Goal: Task Accomplishment & Management: Use online tool/utility

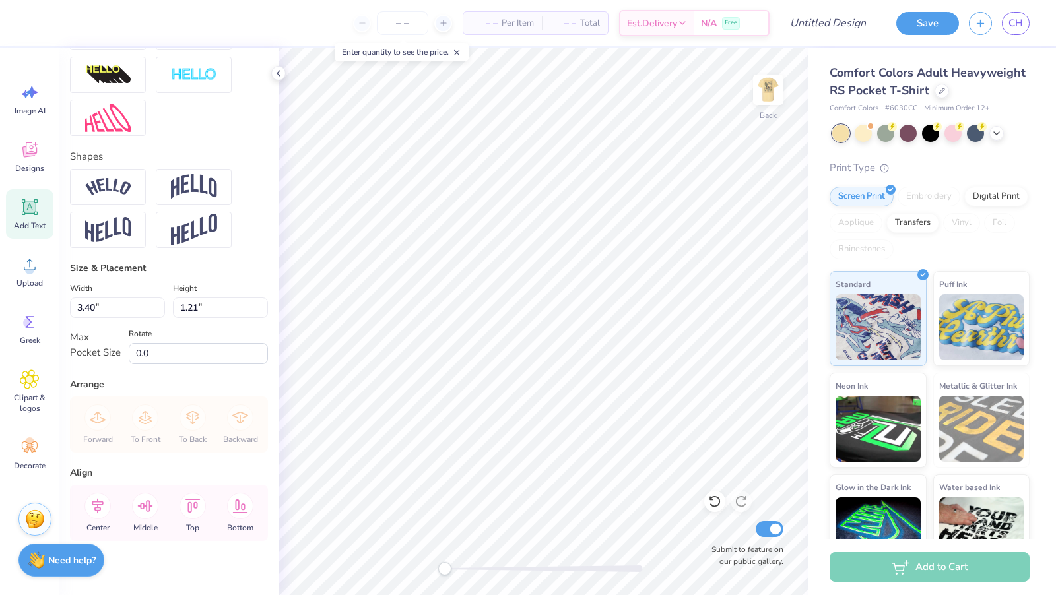
scroll to position [492, 0]
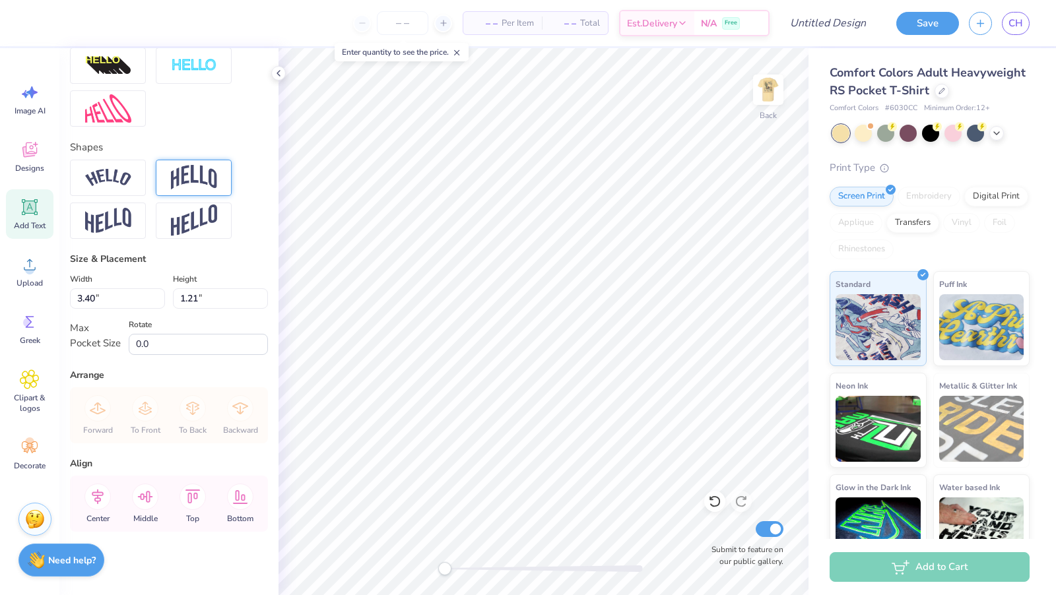
click at [171, 181] on img at bounding box center [194, 177] width 46 height 25
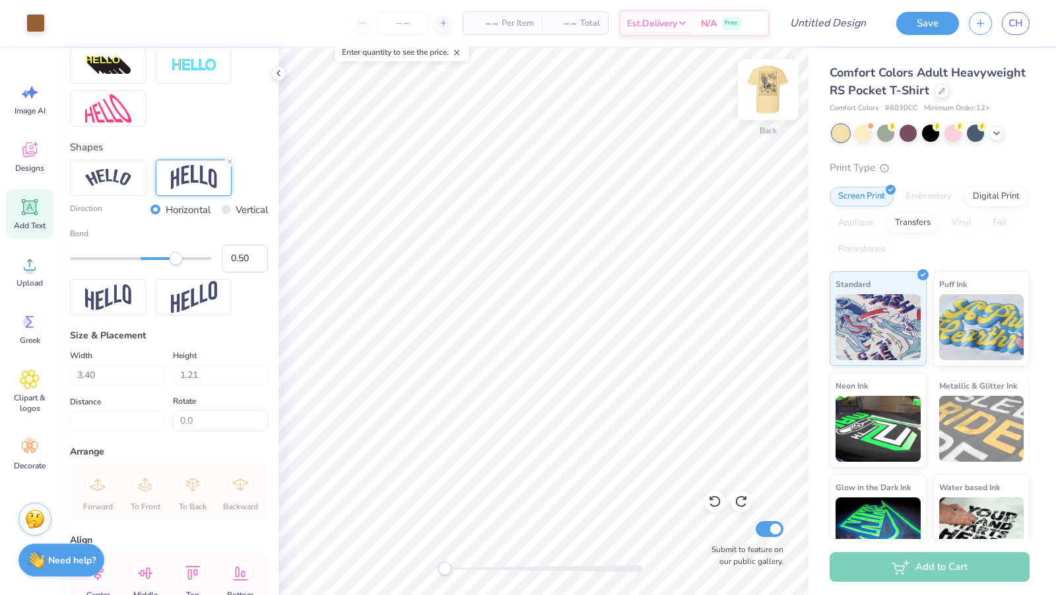
click at [772, 92] on img at bounding box center [768, 89] width 53 height 53
click at [781, 82] on img at bounding box center [768, 89] width 53 height 53
click at [771, 91] on img at bounding box center [768, 89] width 53 height 53
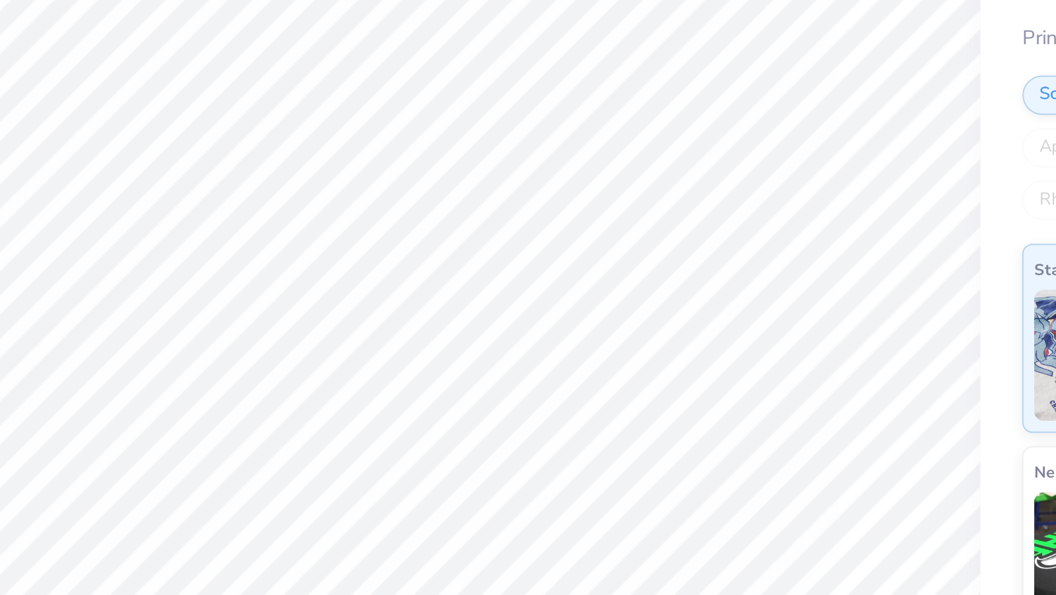
scroll to position [0, 1]
type textarea "Alpha phi"
type input "5.66"
type input "0.65"
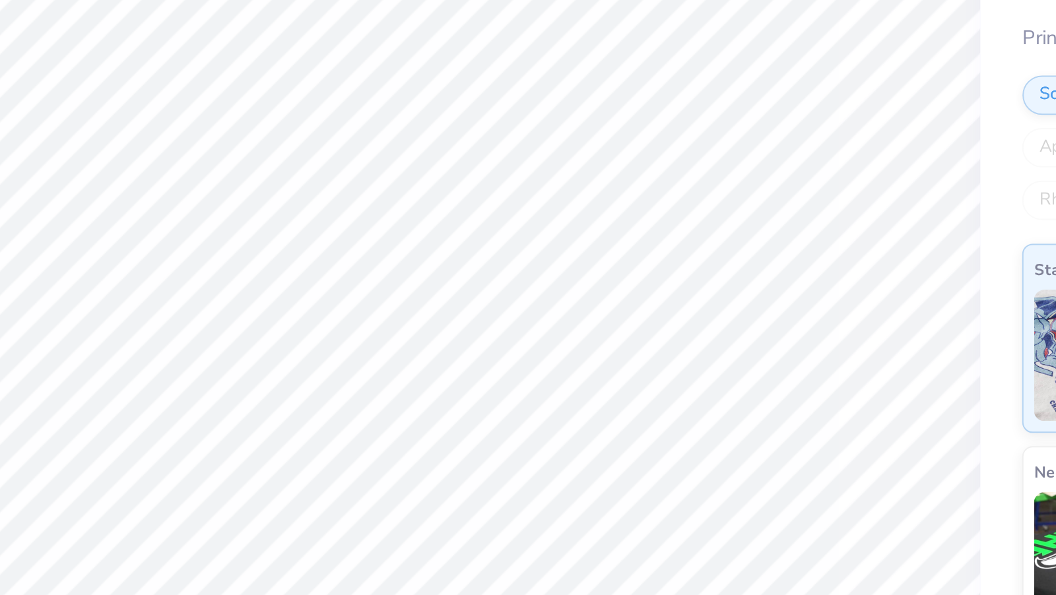
type textarea "WOOdSEr"
type input "3.86"
type input "0.64"
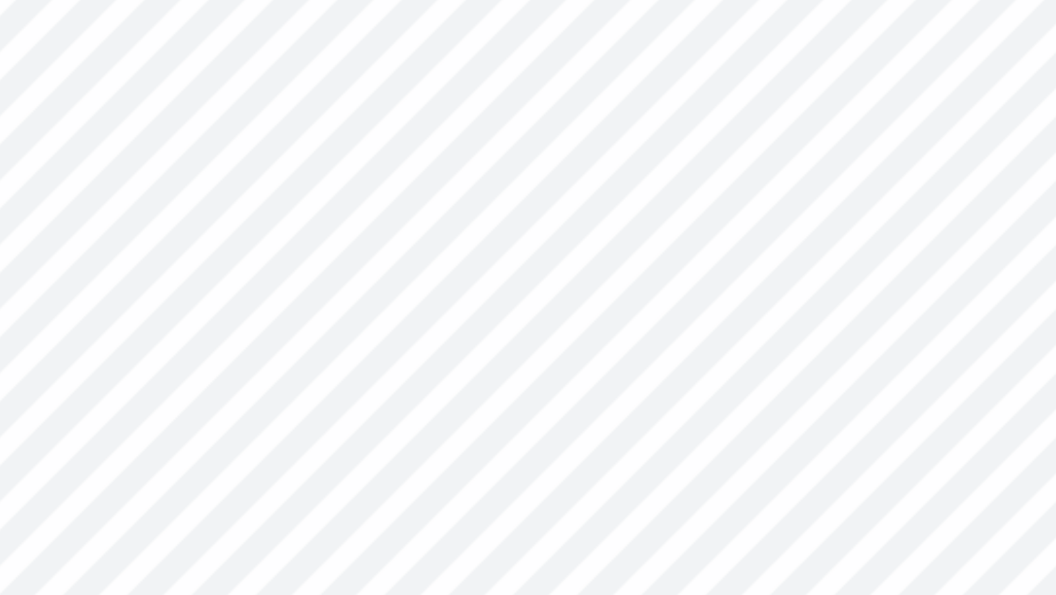
type input "16.03"
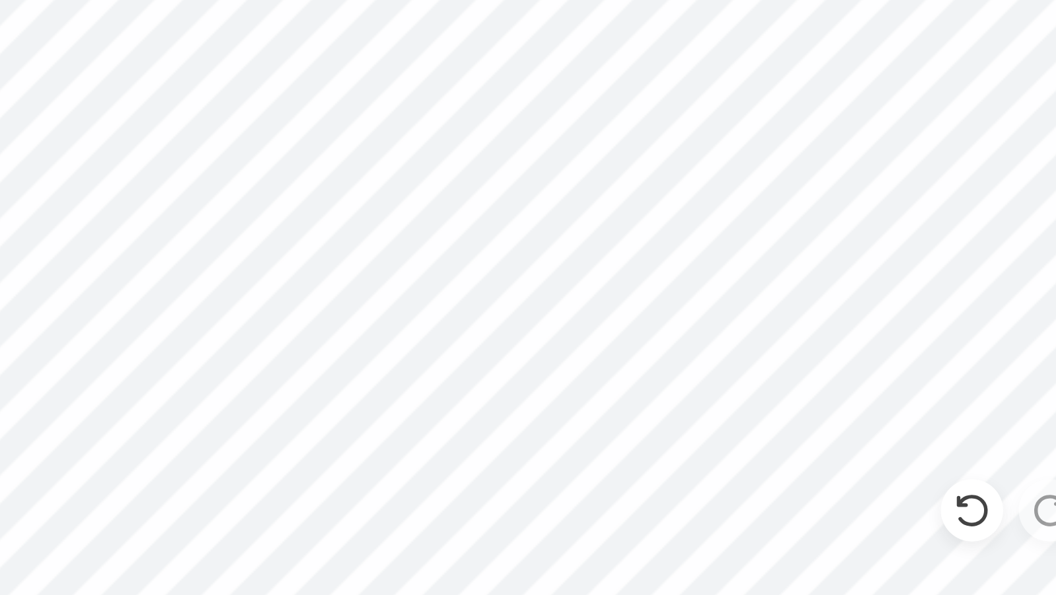
scroll to position [0, 1]
type textarea "A l p h a p h i"
type textarea "W O O d S E r"
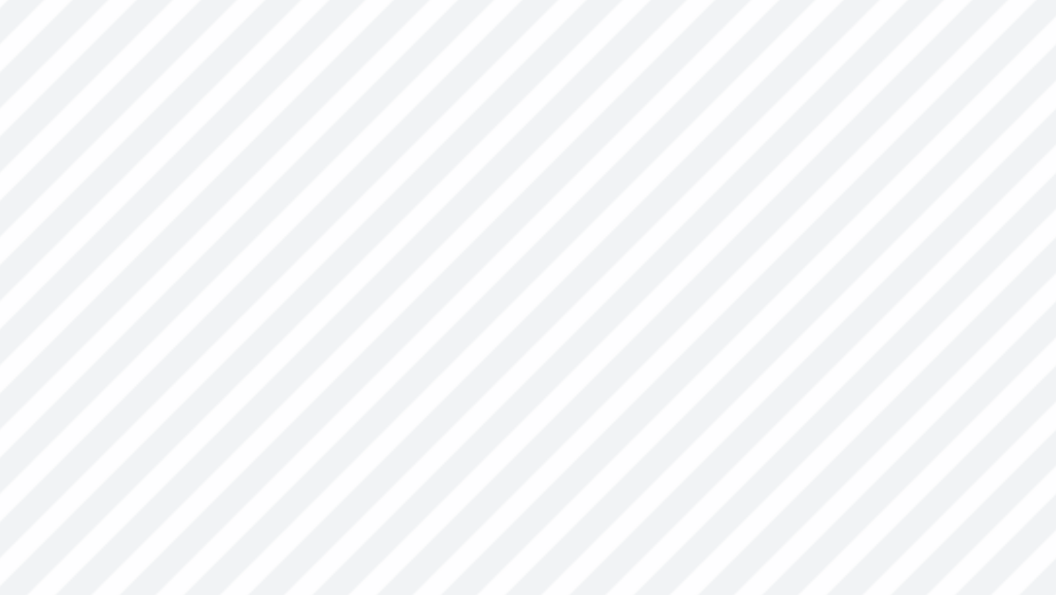
type input "4.17"
type textarea "[DATE] , 2 0 2 5"
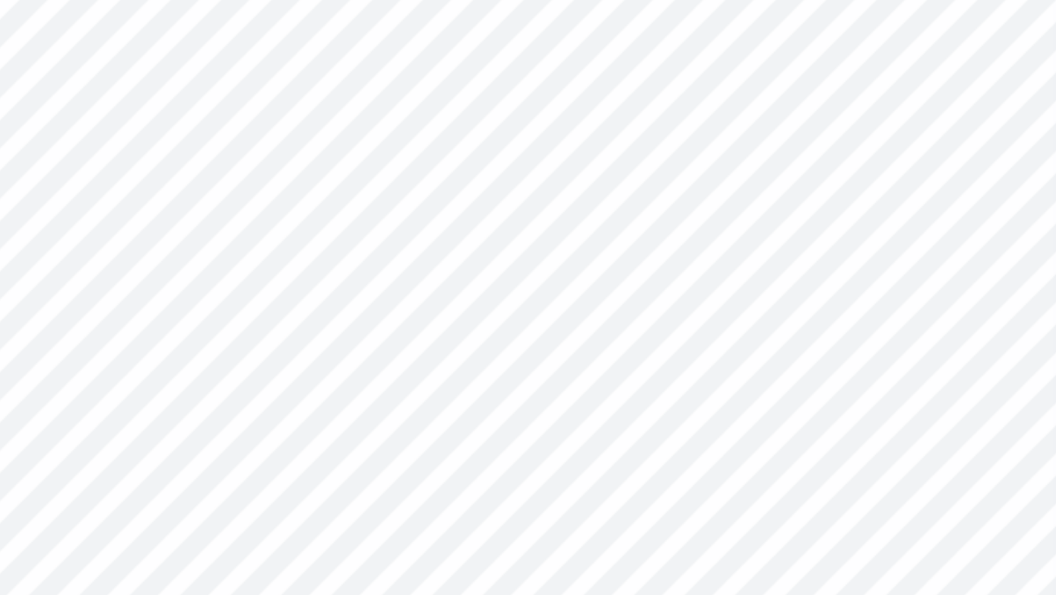
type input "4.90"
type input "0.50"
type input "16.96"
type textarea "[DATE] , 2 0 2 5"
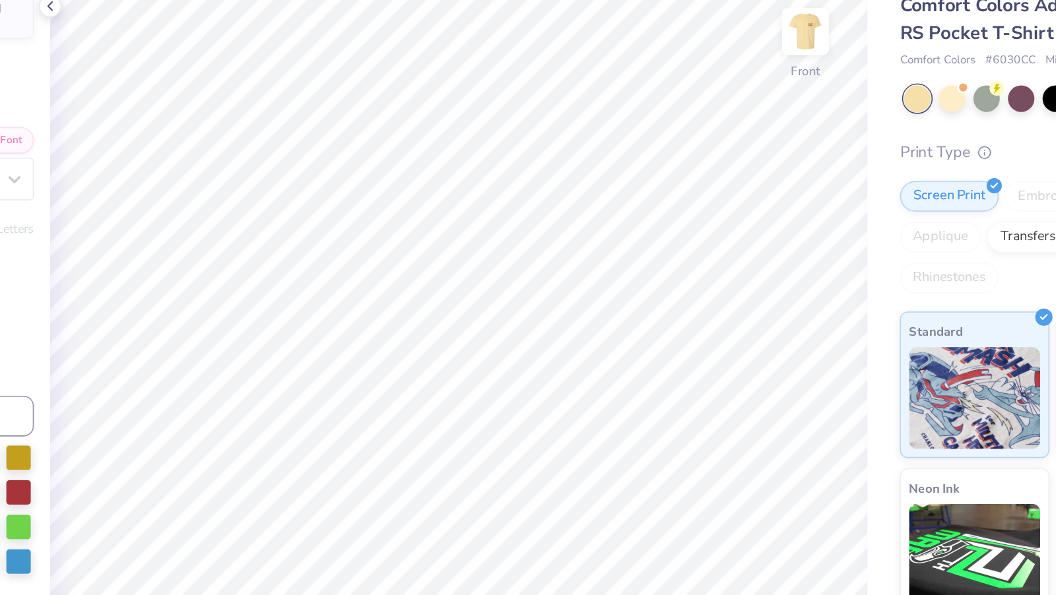
scroll to position [0, 0]
type textarea "Alpha"
type input "4.06"
type input "2.31"
type input "5.35"
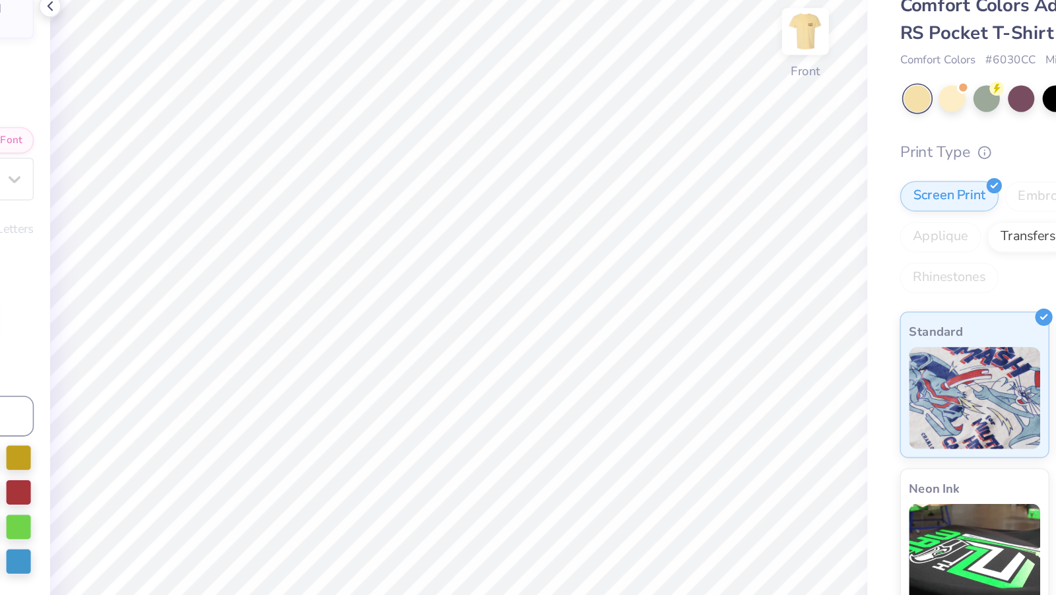
type textarea "Phi"
type input "1.95"
type input "1.90"
type input "6.70"
type input "4.06"
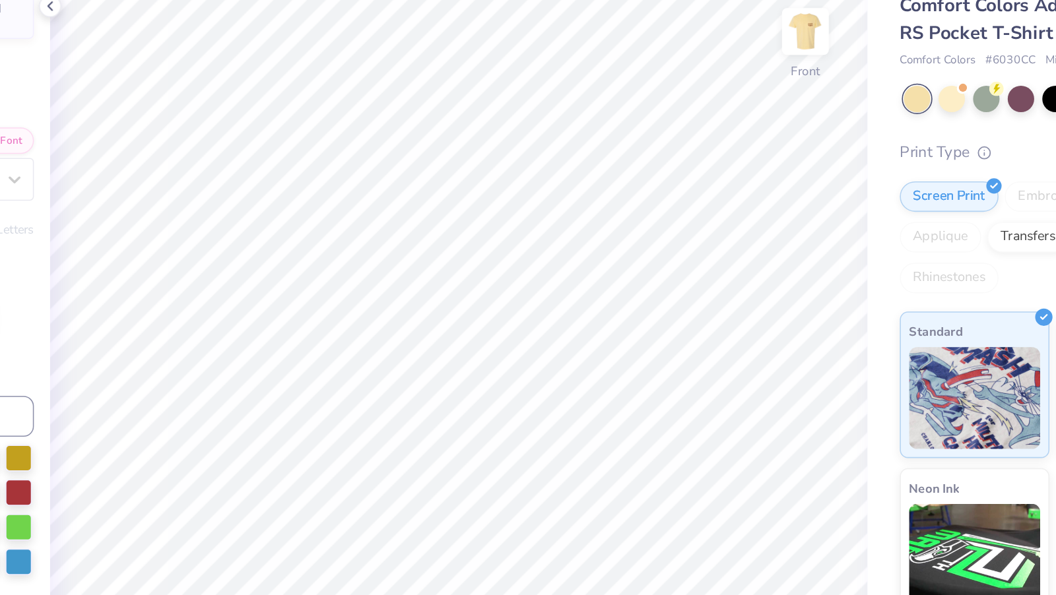
type input "2.49"
type input "5.25"
type input "3.75"
type input "2.27"
type input "4.04"
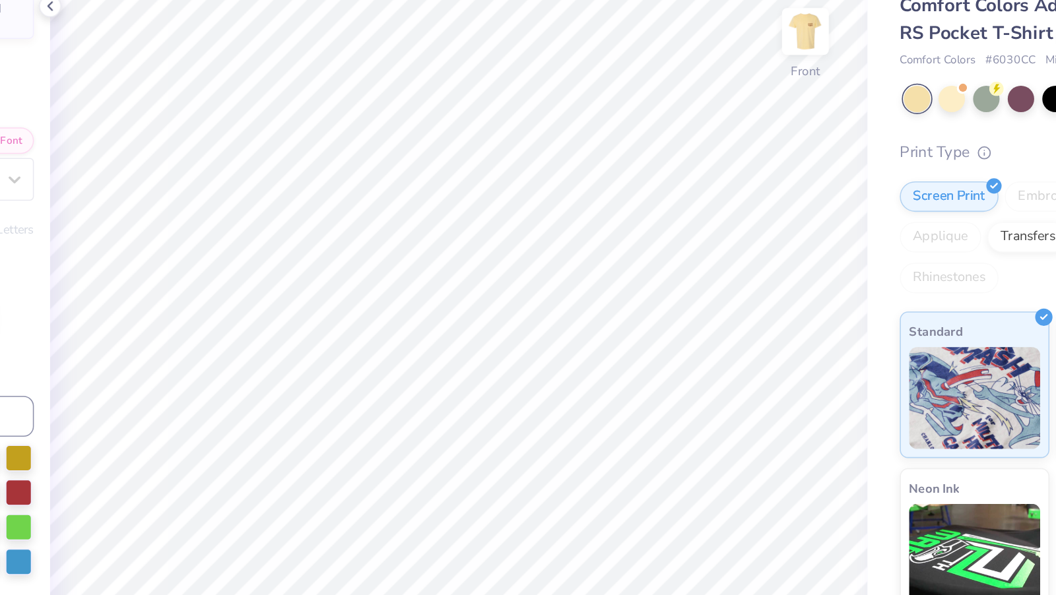
type input "5.07"
type input "3.08"
type input "3.12"
type input "5.07"
type input "3.08"
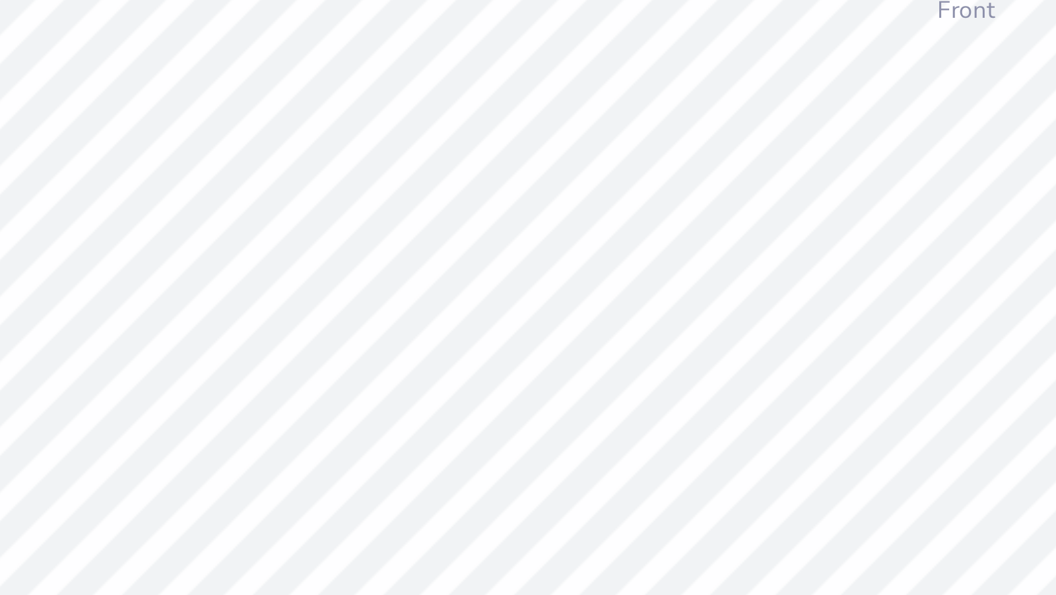
type input "3.87"
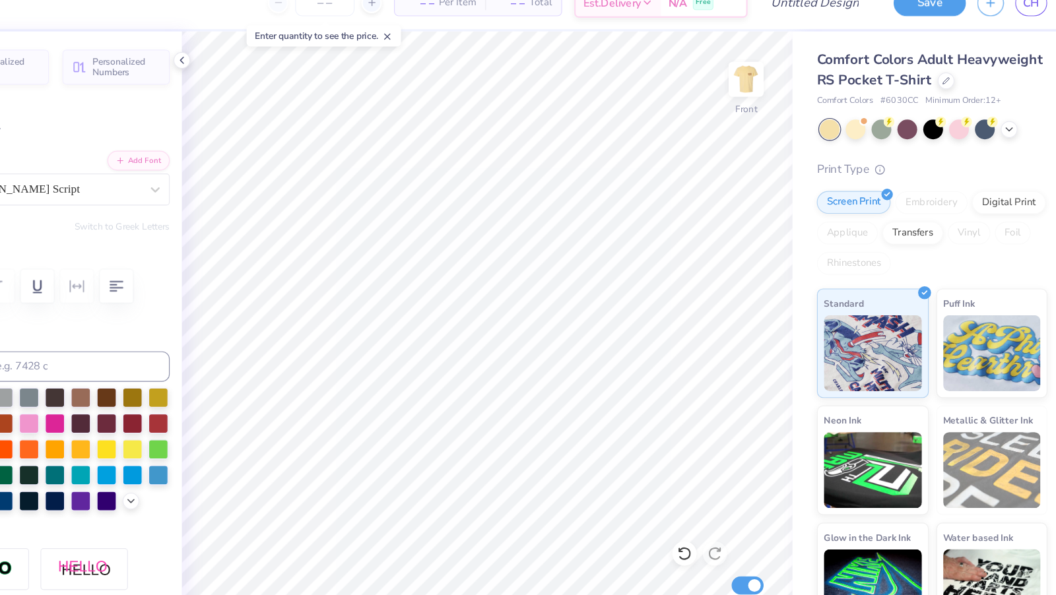
type input "4.06"
type input "2.49"
type input "5.78"
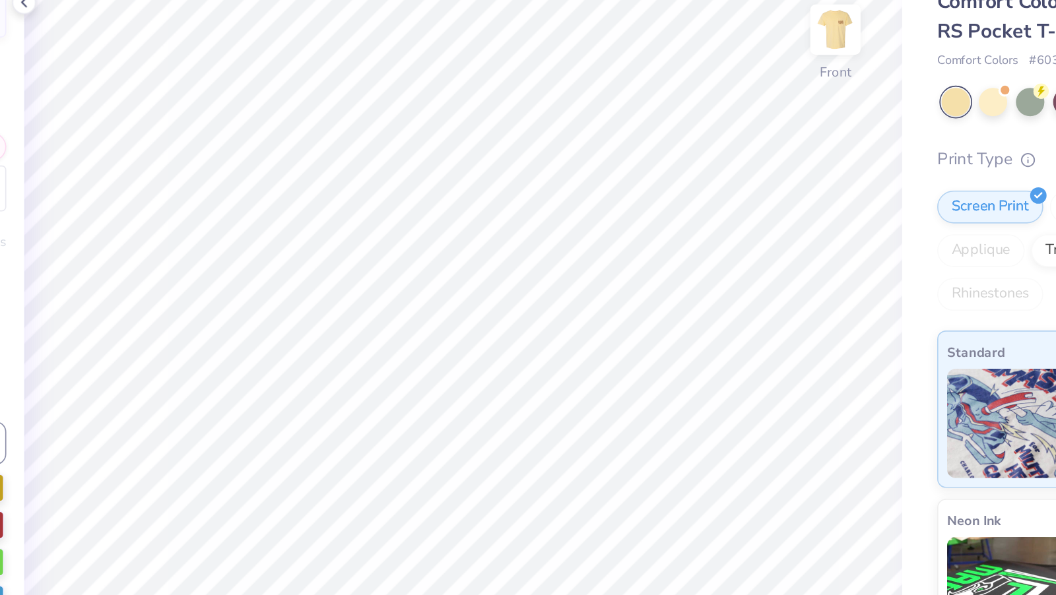
type input "5.07"
type input "3.08"
type input "3.12"
type input "0.0"
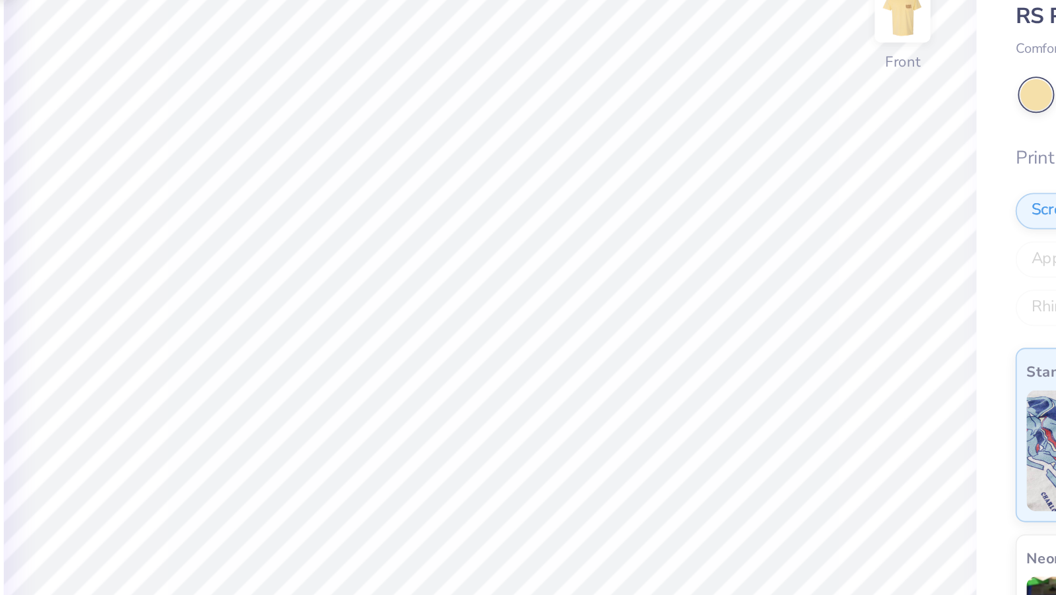
type input "5.20"
type input "2.96"
type input "4.73"
type input "3.2"
type input "4.06"
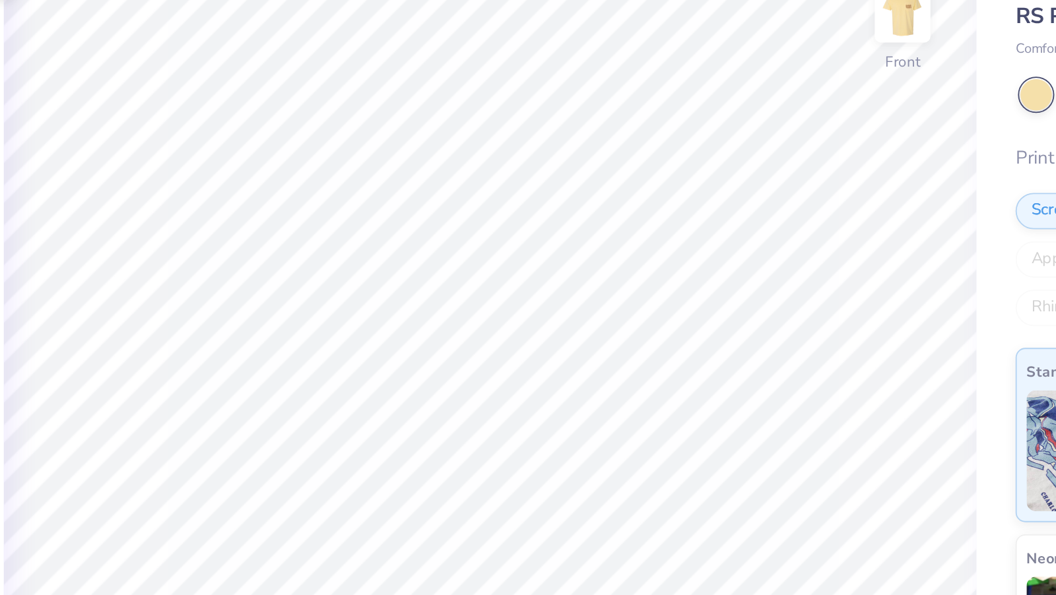
type input "2.49"
type input "6.21"
type input "0.0"
type input "5.20"
type input "2.96"
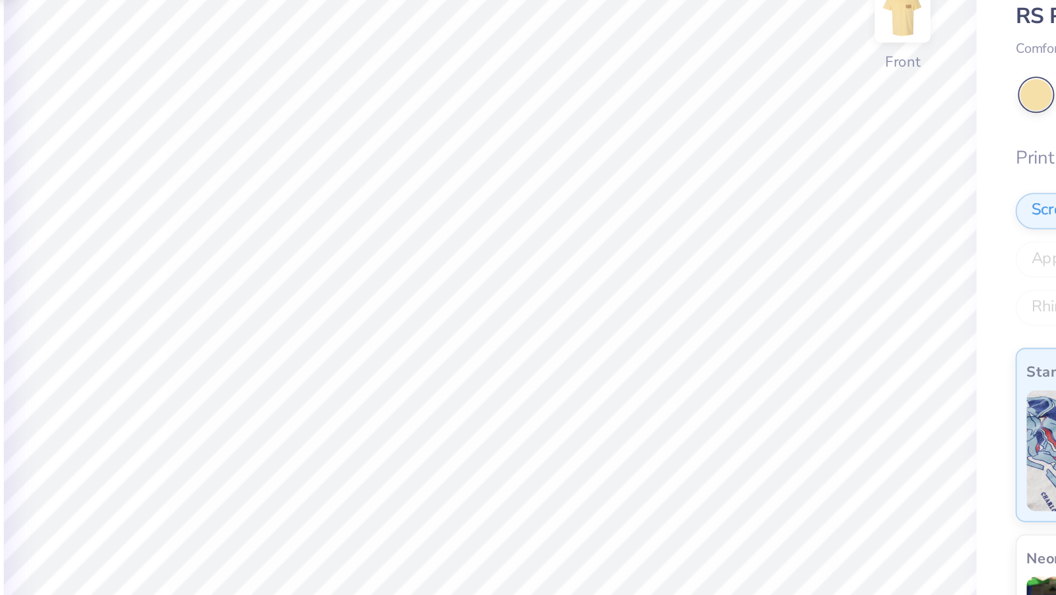
type input "3.93"
type input "0.0"
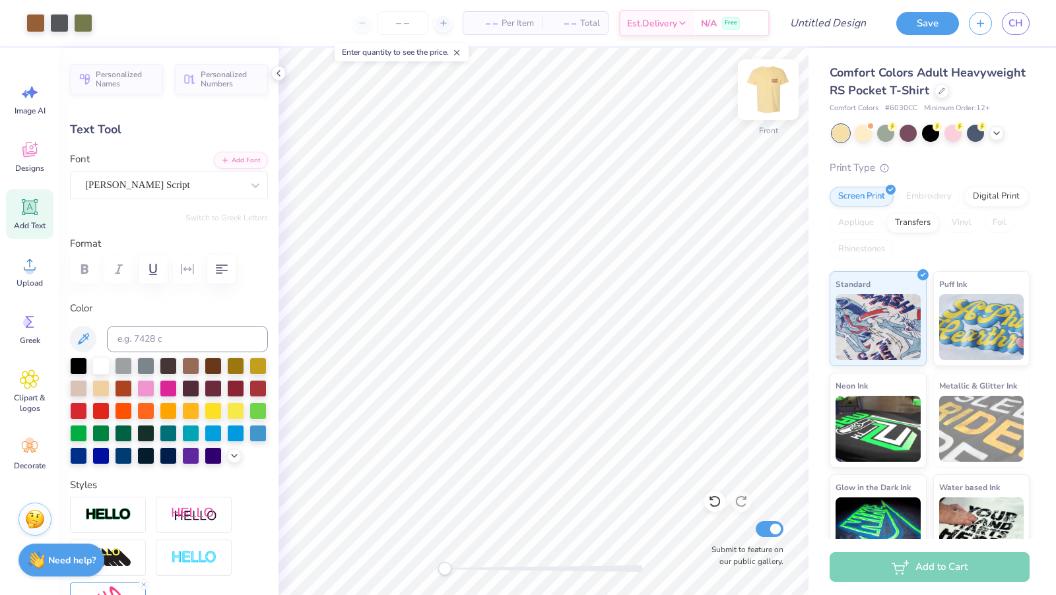
click at [771, 96] on img at bounding box center [768, 89] width 53 height 53
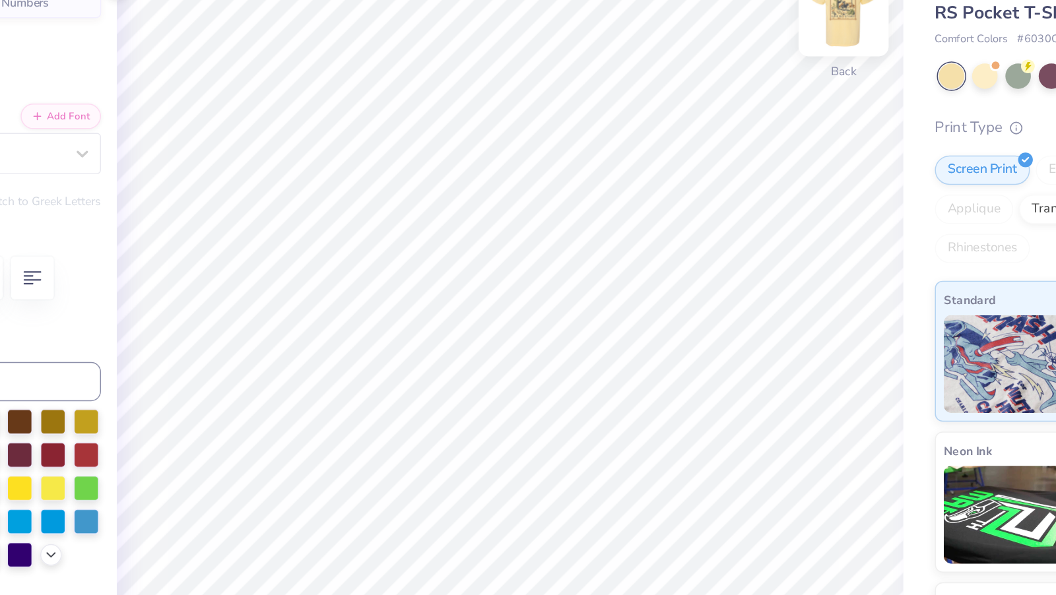
type input "3.40"
type input "1.21"
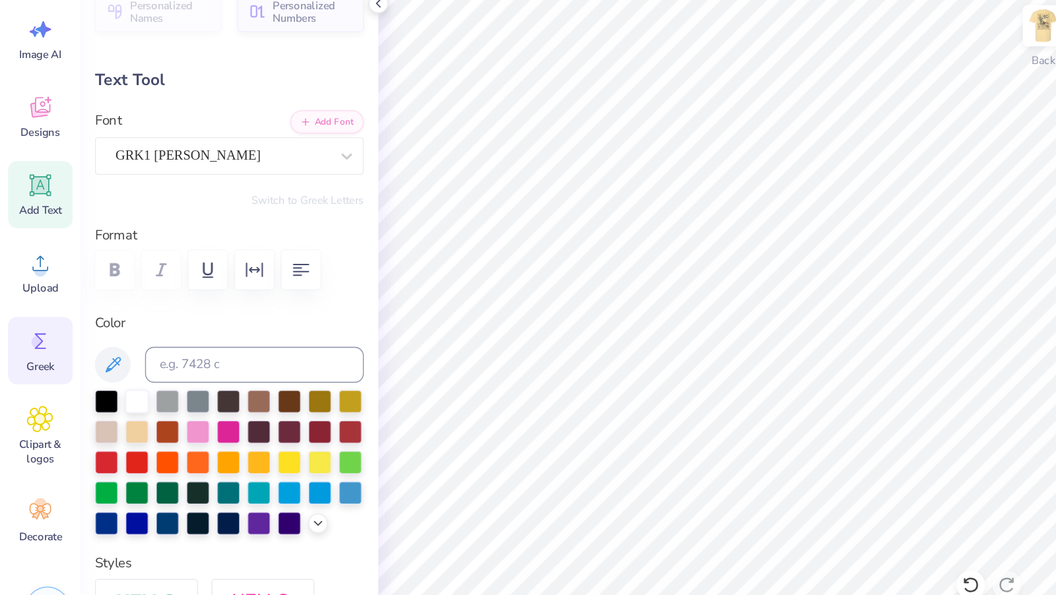
click at [26, 334] on div "Greek" at bounding box center [30, 328] width 48 height 49
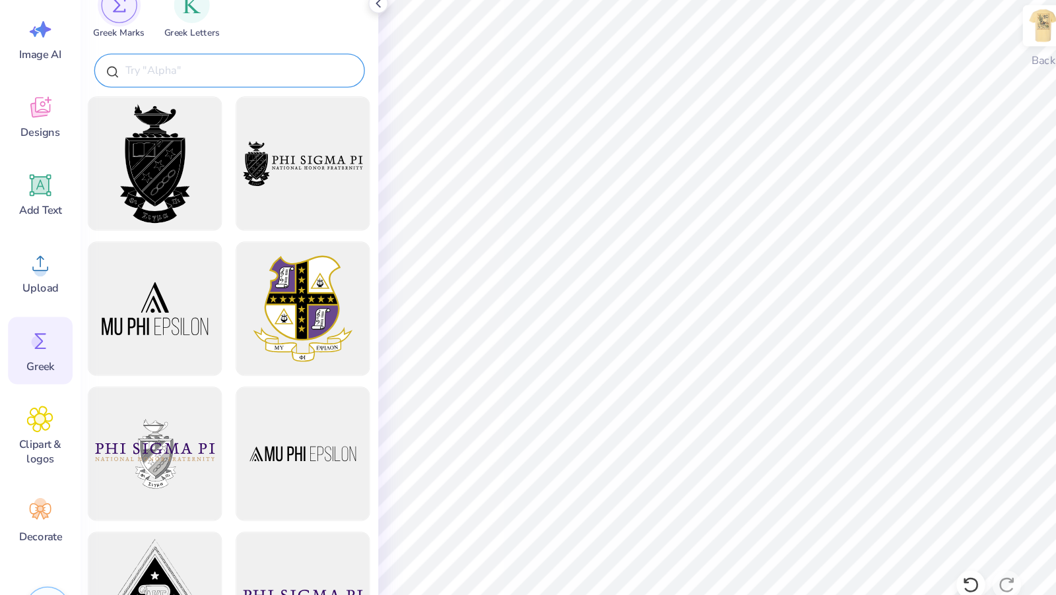
click at [141, 116] on input "text" at bounding box center [175, 122] width 169 height 13
click at [89, 86] on div "filter for Greek Marks" at bounding box center [88, 74] width 26 height 26
click at [148, 85] on div "Greek Letters" at bounding box center [141, 79] width 41 height 39
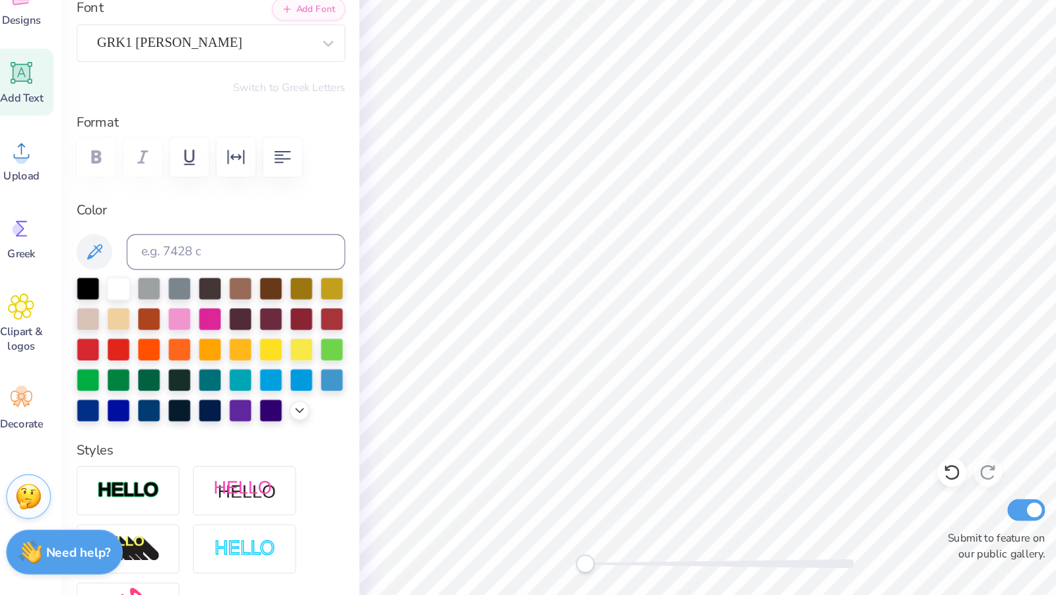
paste textarea
type textarea "A"
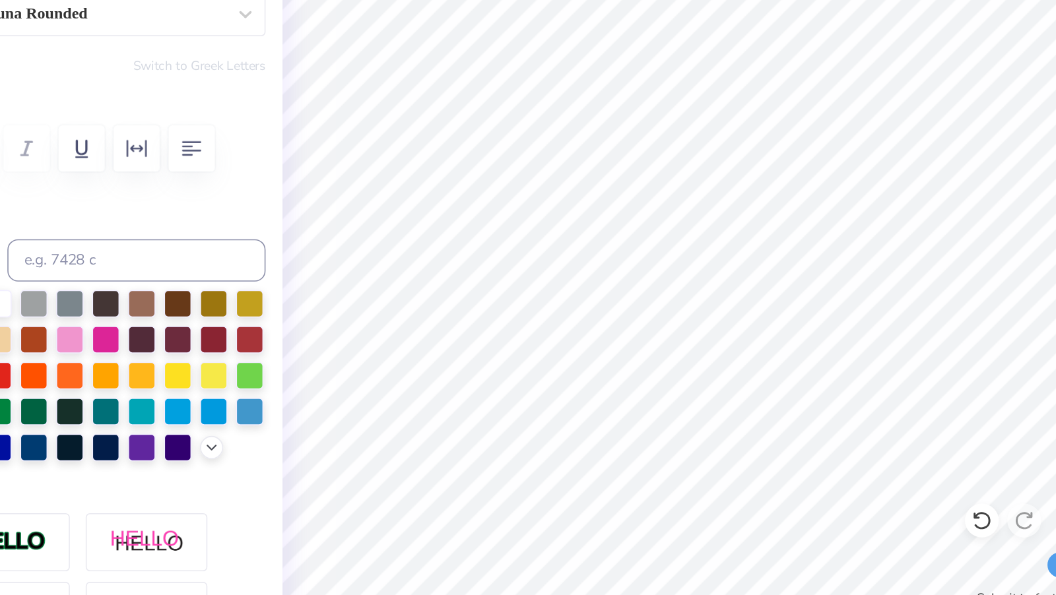
type input "0.53"
type textarea "B"
type textarea "WOODSER"
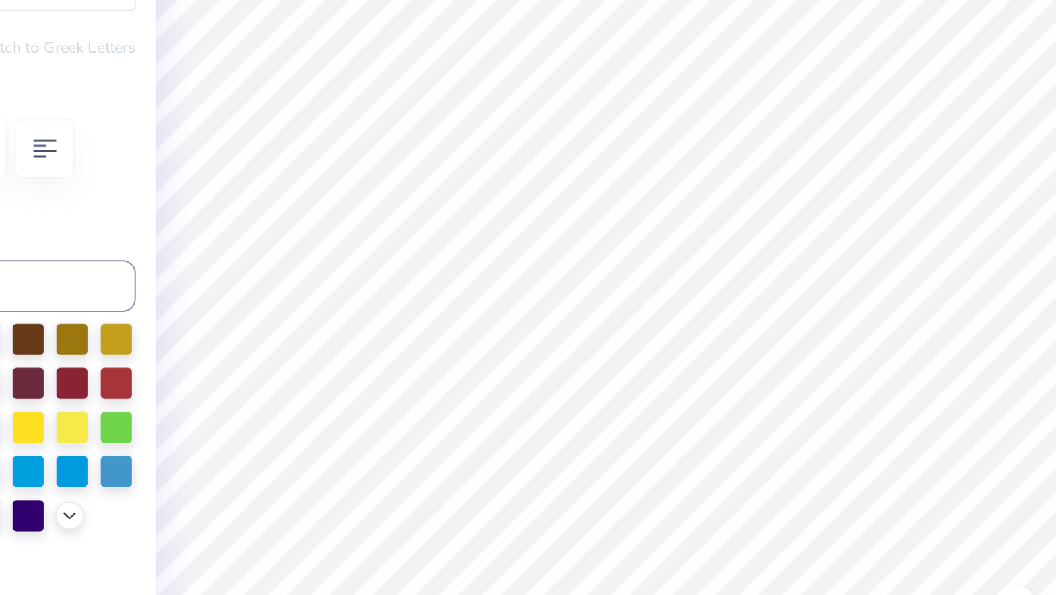
type input "2.03"
type input "0.55"
type textarea "W O O D S E R"
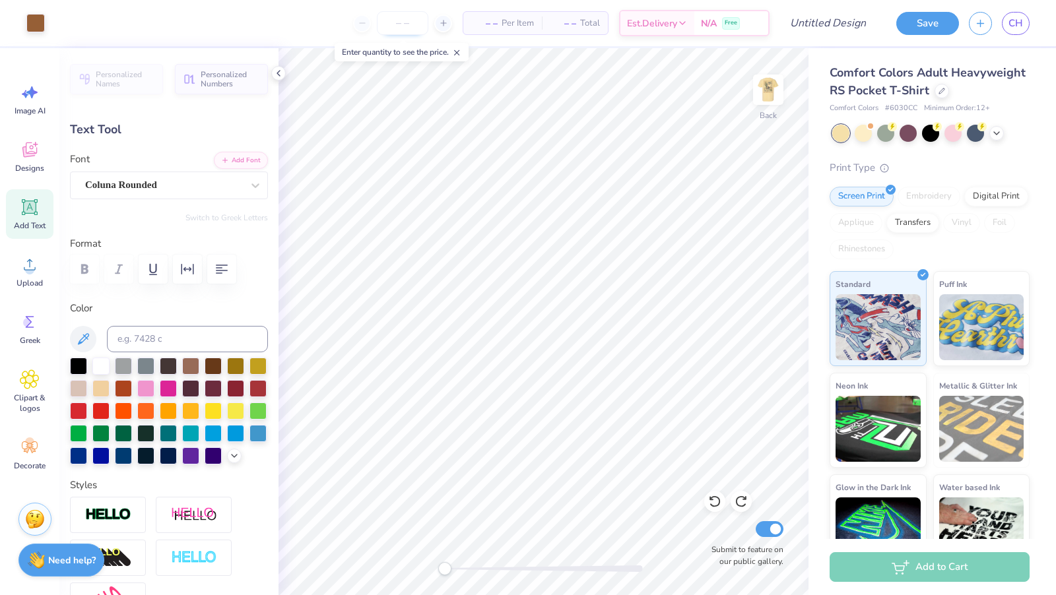
click at [414, 27] on input "number" at bounding box center [402, 23] width 51 height 24
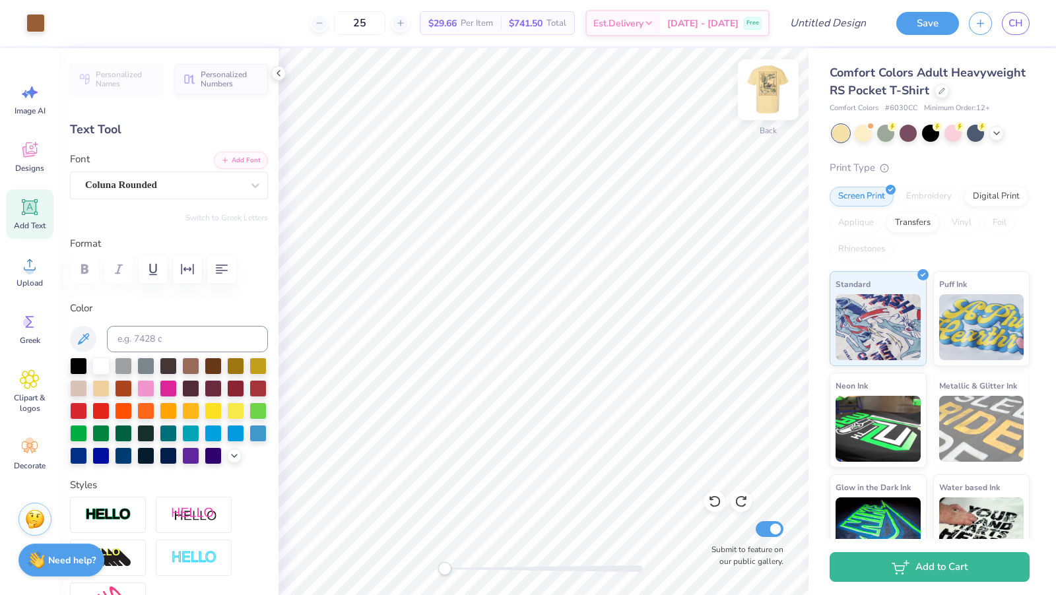
type input "25"
click at [770, 90] on img at bounding box center [768, 89] width 53 height 53
click at [769, 96] on img at bounding box center [768, 89] width 53 height 53
